Goal: Find specific page/section: Locate a particular part of the current website

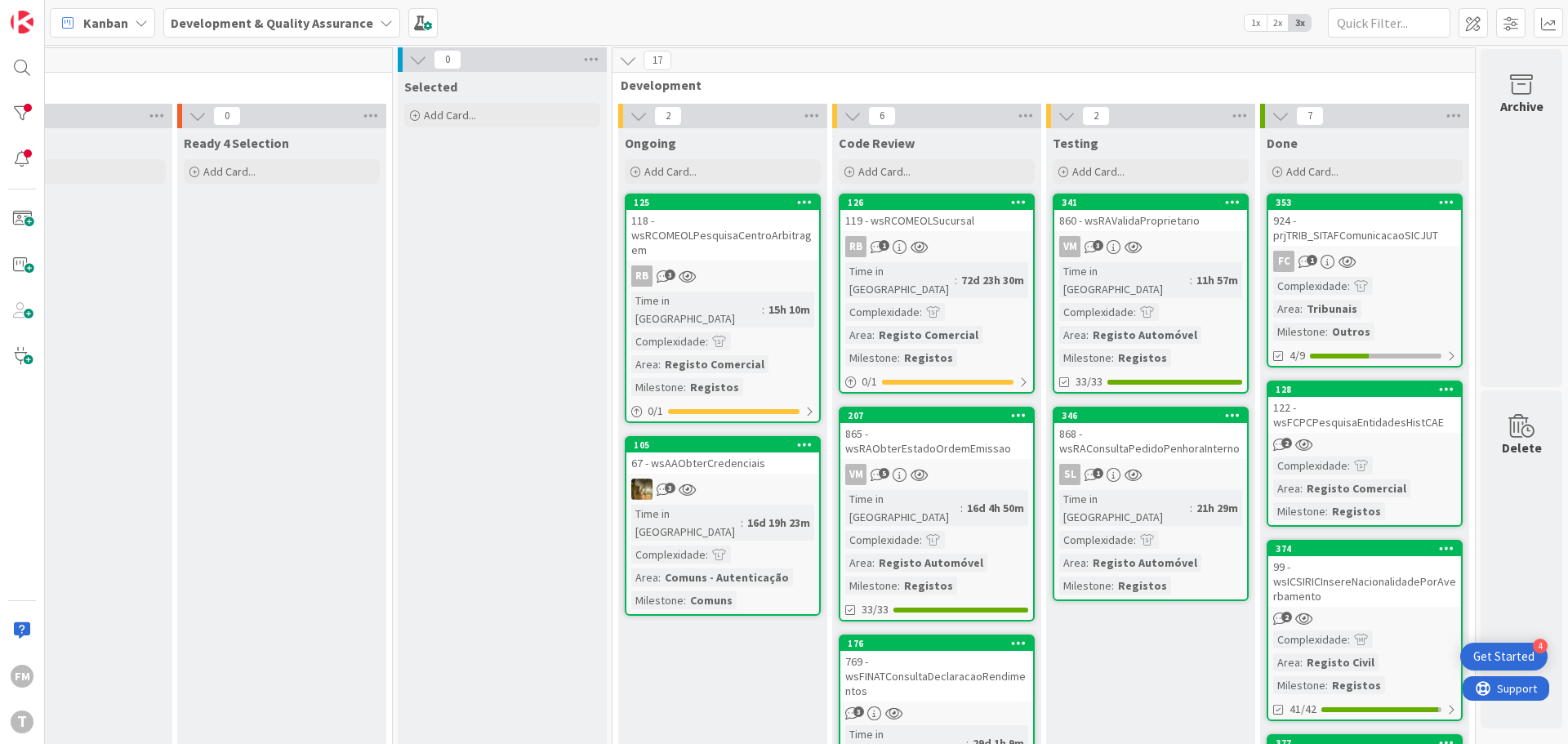
scroll to position [0, 320]
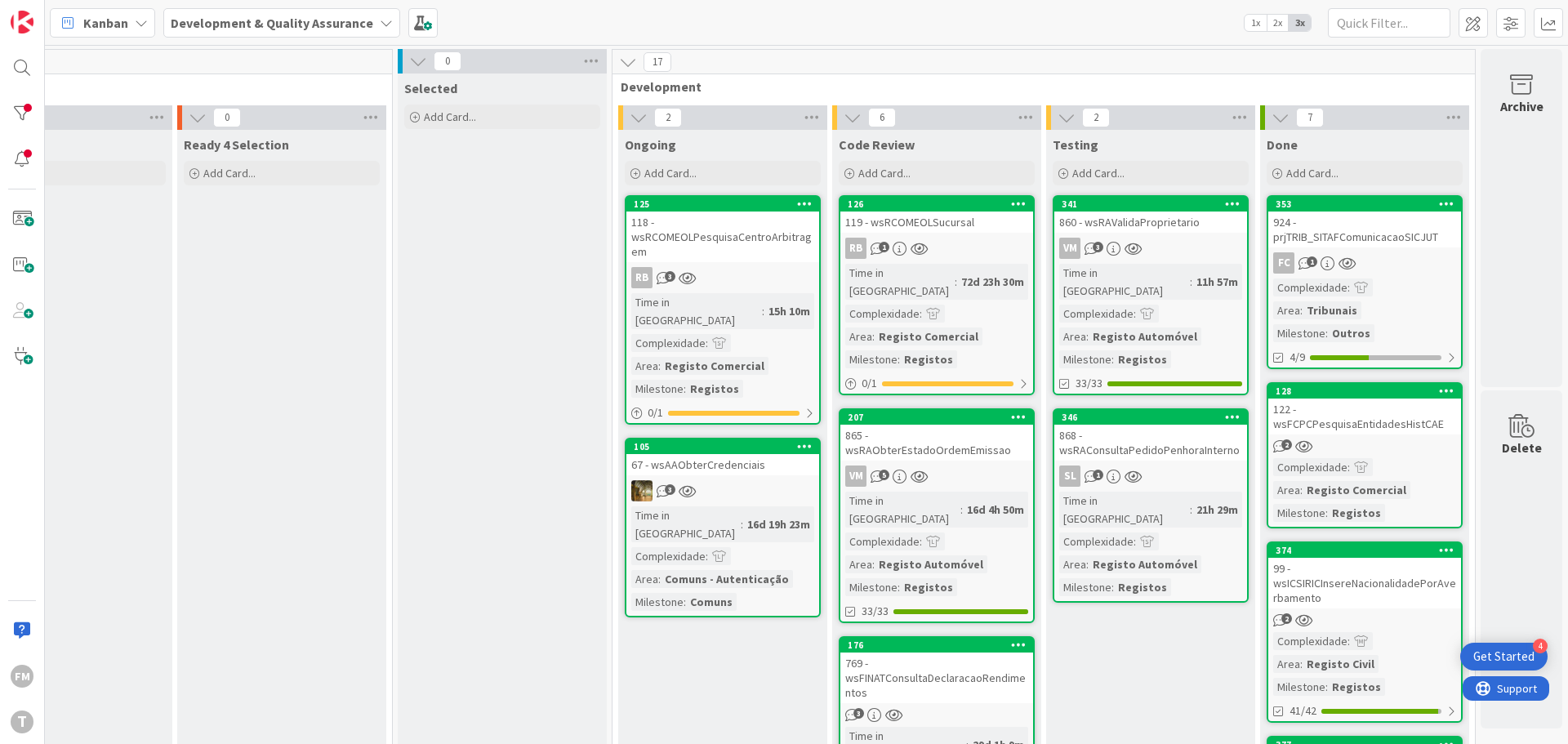
click at [958, 437] on div "865 - wsRAObterEstadoOrdemEmissao" at bounding box center [936, 442] width 192 height 36
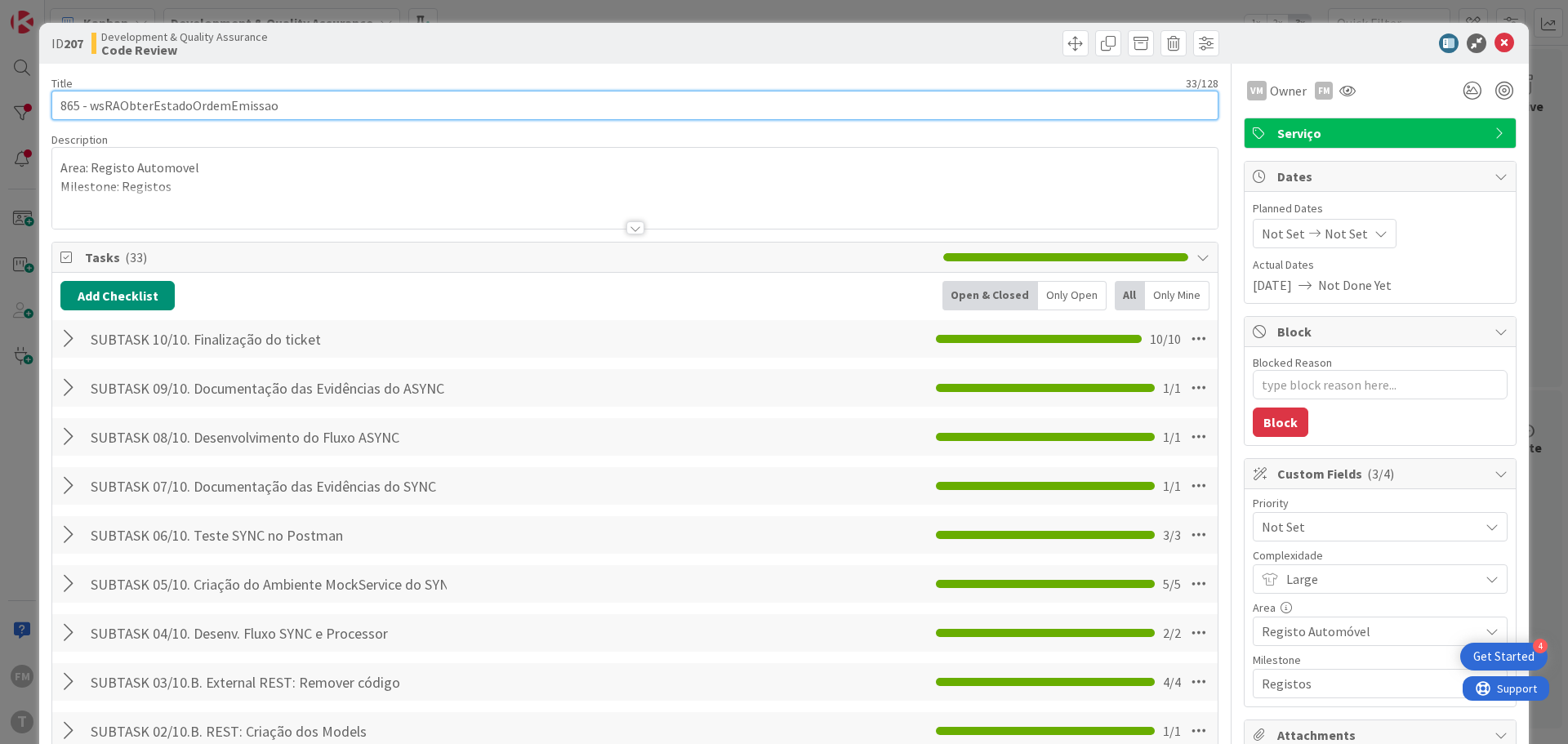
click at [231, 109] on input "865 - wsRAObterEstadoOrdemEmissao" at bounding box center [634, 105] width 1166 height 29
click at [182, 107] on input "865 - wsRAObterEstadoOrdemEmissao" at bounding box center [634, 105] width 1166 height 29
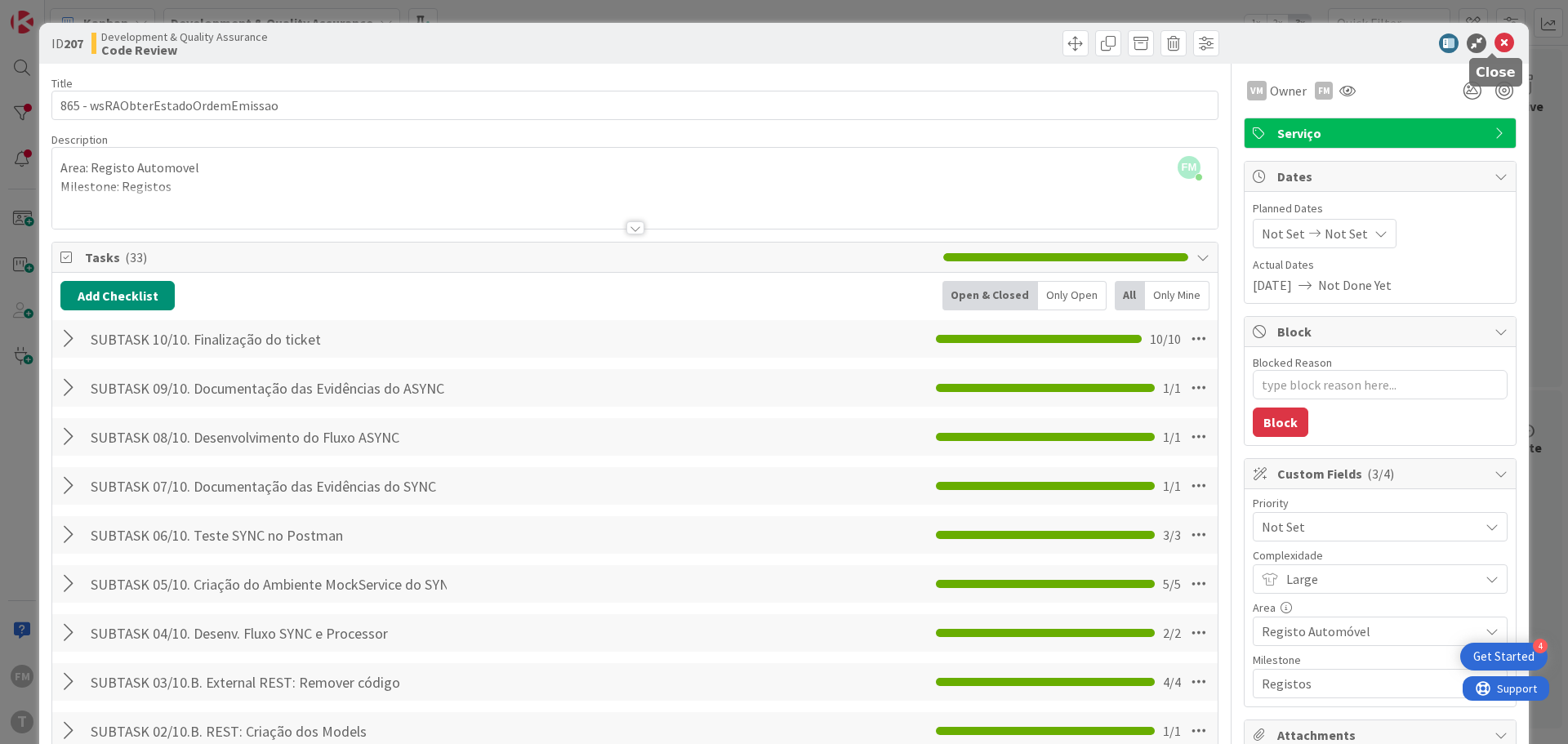
click at [1494, 42] on icon at bounding box center [1503, 43] width 20 height 20
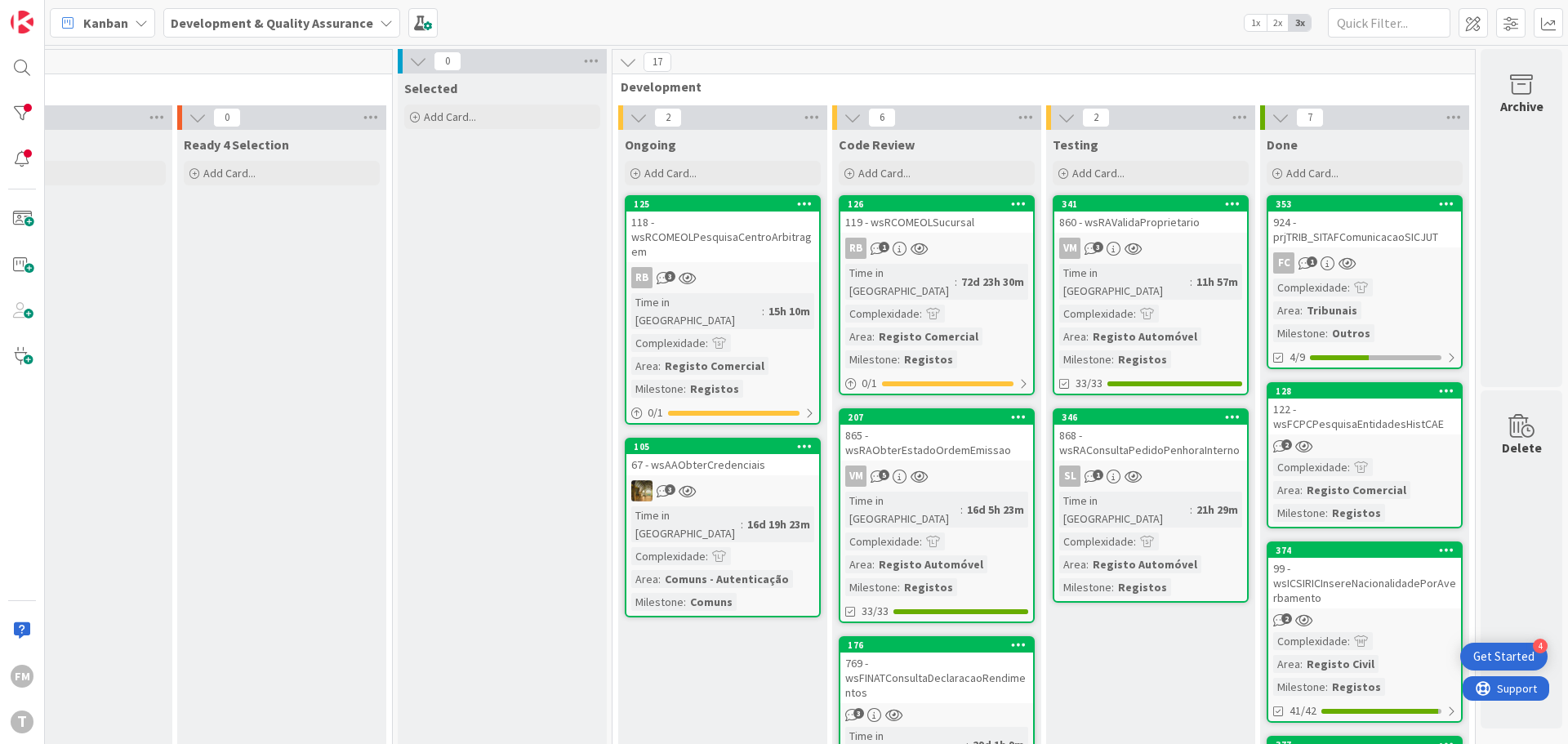
click at [934, 436] on div "865 - wsRAObterEstadoOrdemEmissao" at bounding box center [936, 442] width 192 height 36
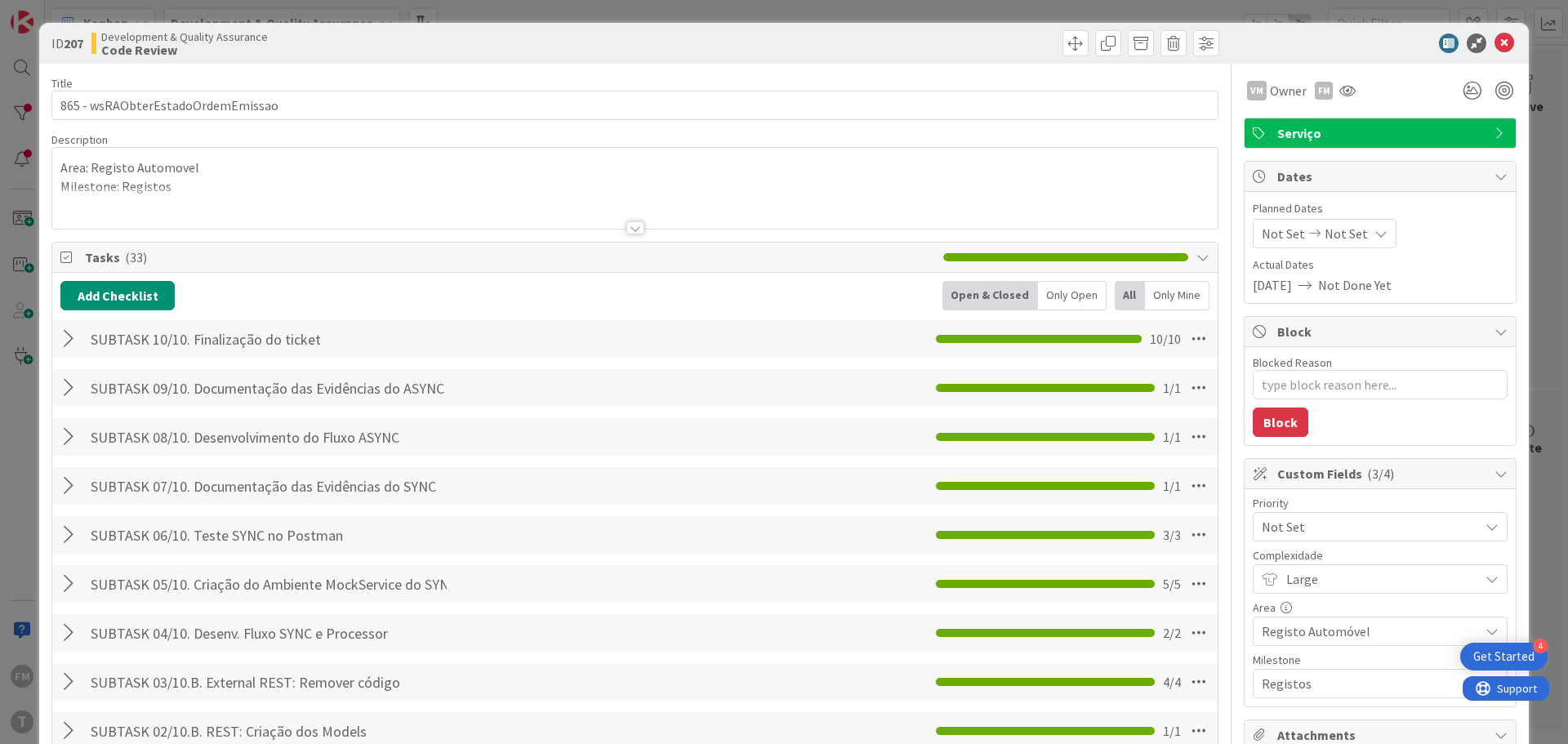
type textarea "x"
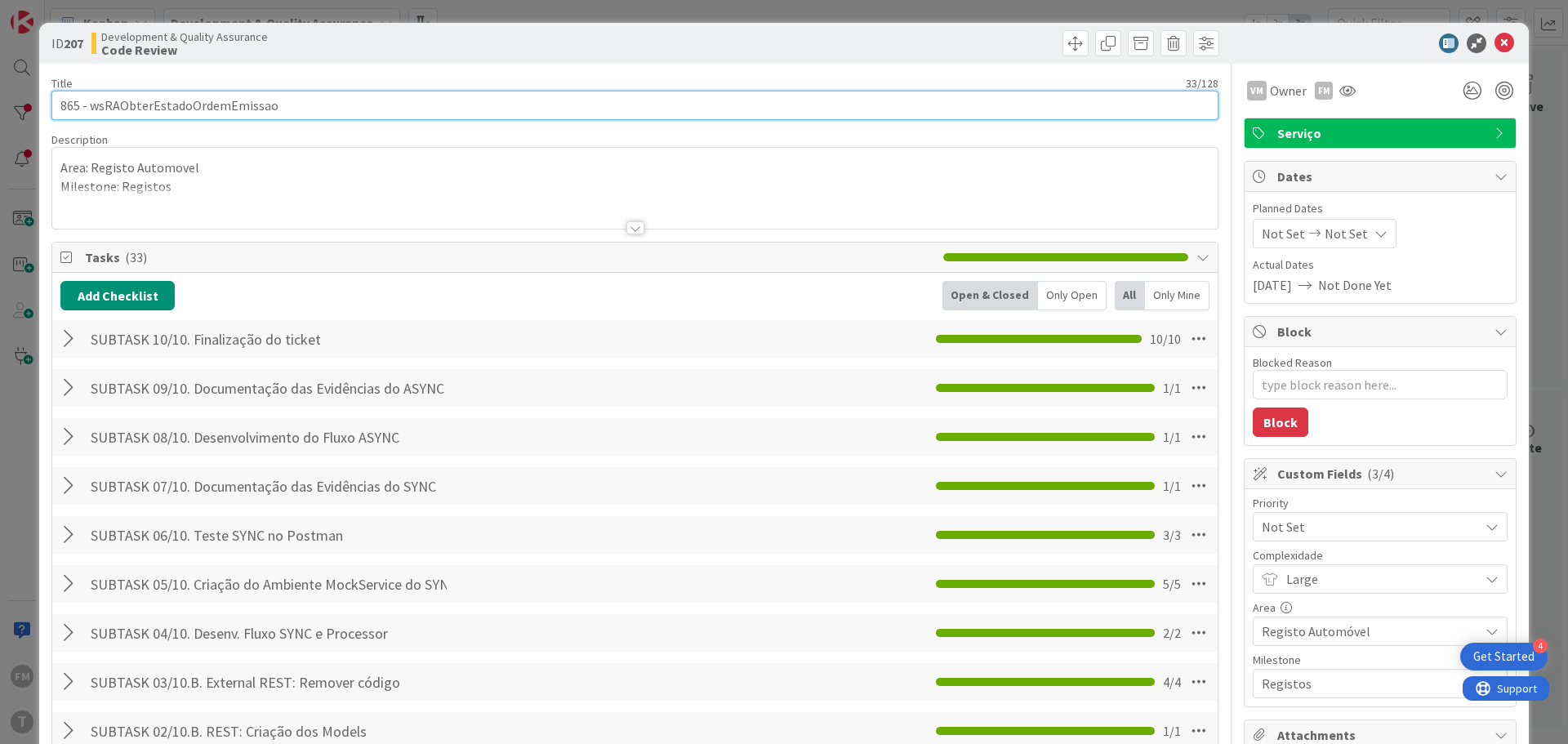
click at [187, 108] on input "865 - wsRAObterEstadoOrdemEmissao" at bounding box center [634, 105] width 1166 height 29
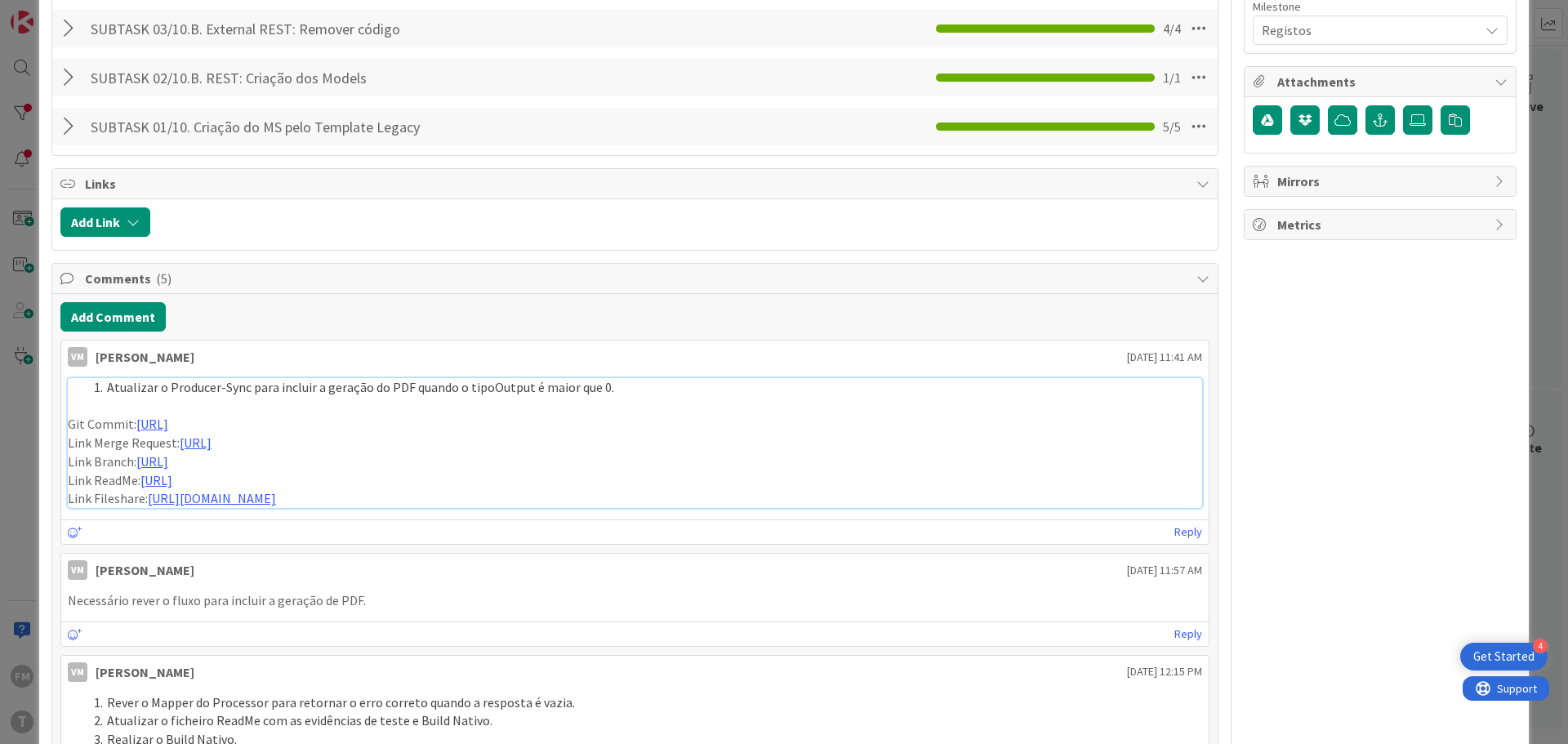
scroll to position [571, 0]
